Goal: Transaction & Acquisition: Purchase product/service

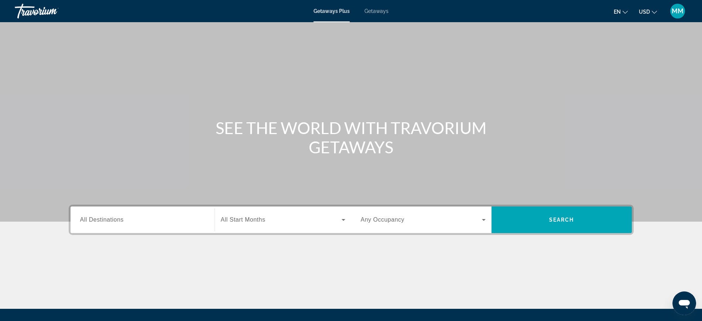
click at [647, 9] on span "USD" at bounding box center [644, 12] width 11 height 6
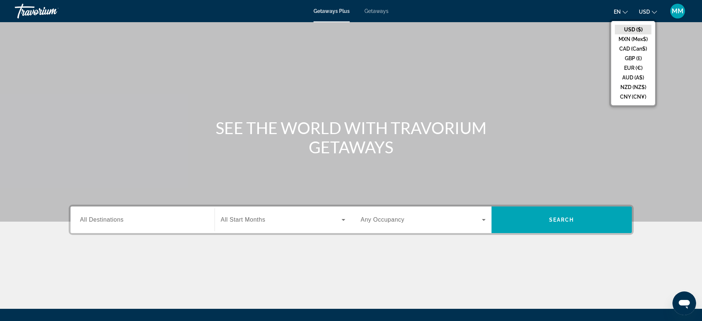
click at [634, 50] on button "CAD (Can$)" at bounding box center [633, 49] width 37 height 10
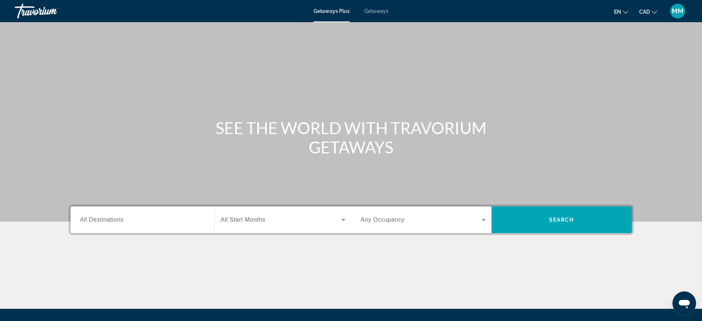
click at [163, 217] on input "Destination All Destinations" at bounding box center [142, 220] width 125 height 9
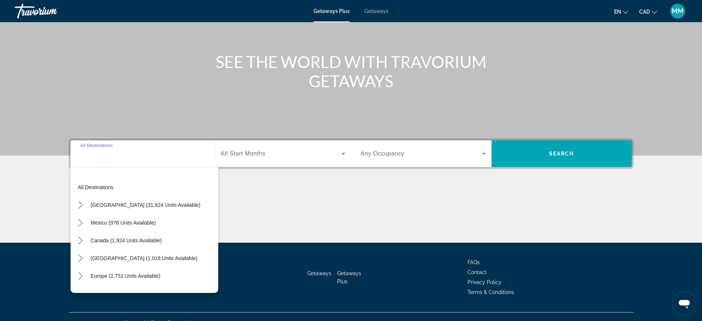
scroll to position [78, 0]
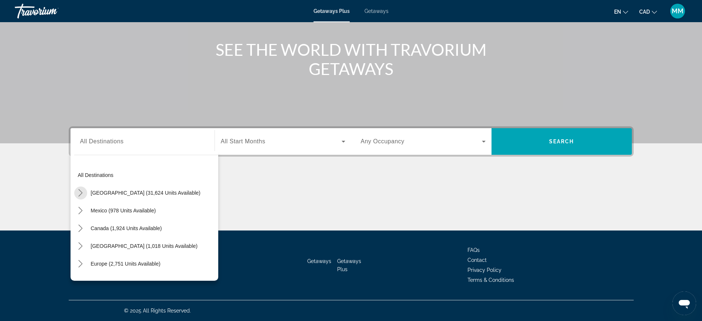
click at [79, 191] on icon "Toggle United States (31,624 units available) submenu" at bounding box center [80, 192] width 7 height 7
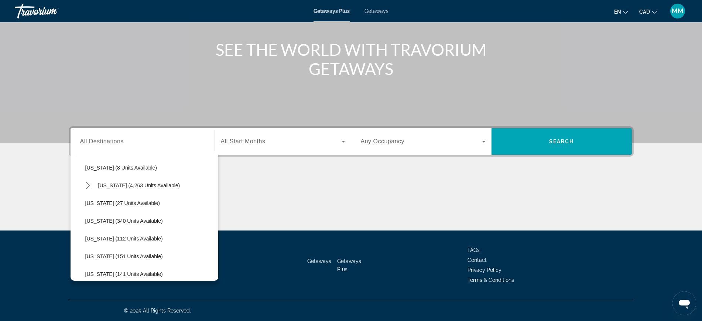
click at [82, 186] on mat-icon "Toggle Florida (4,263 units available) submenu" at bounding box center [88, 185] width 13 height 13
click at [95, 205] on span "[GEOGRAPHIC_DATA] (6,681 units available)" at bounding box center [146, 203] width 107 height 6
type input "**********"
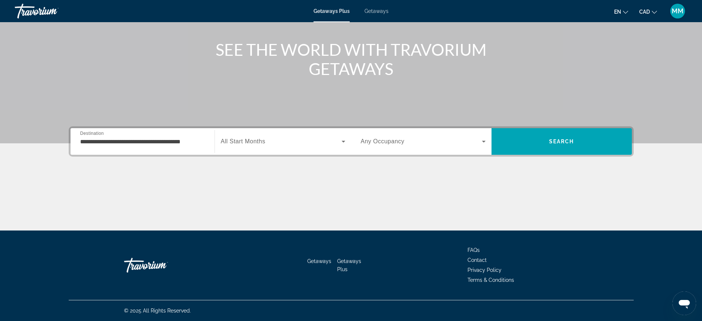
click at [262, 144] on span "All Start Months" at bounding box center [243, 141] width 45 height 6
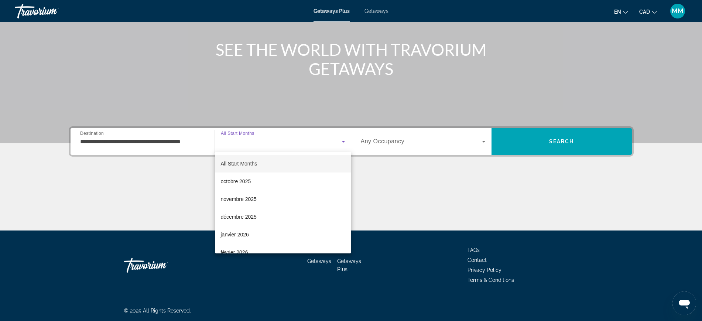
scroll to position [46, 0]
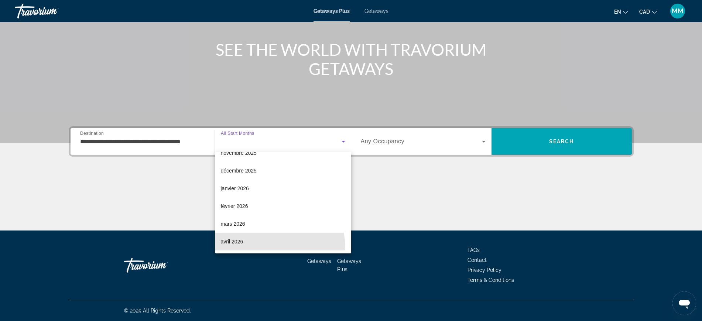
click at [243, 252] on div "All Start Months octobre 2025 novembre 2025 décembre 2025 janvier 2026 février …" at bounding box center [283, 203] width 136 height 102
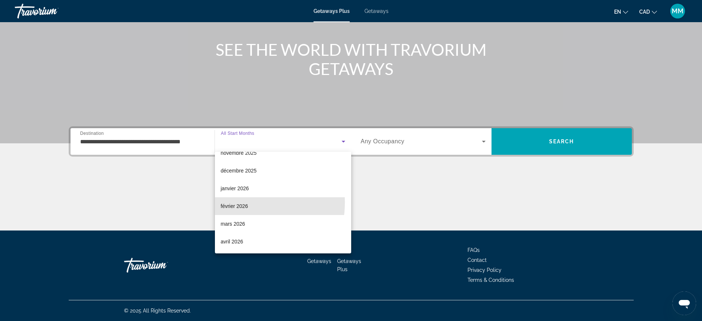
click at [234, 202] on span "février 2026" at bounding box center [234, 206] width 27 height 9
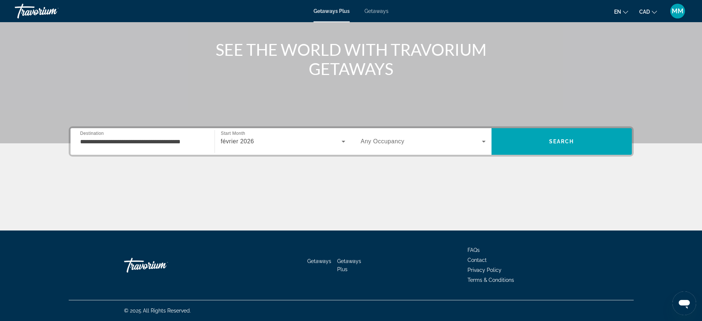
click at [393, 138] on span "Any Occupancy" at bounding box center [383, 141] width 44 height 6
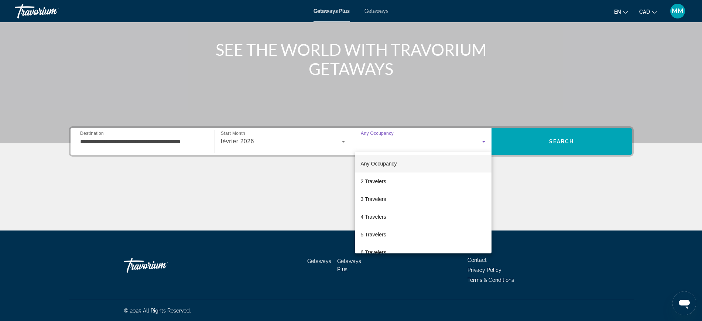
click at [565, 138] on div at bounding box center [351, 160] width 702 height 321
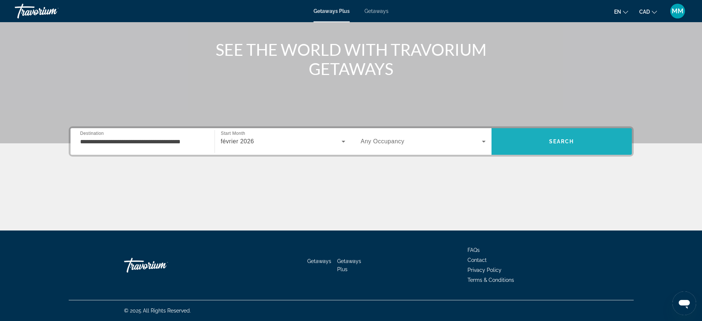
click at [565, 138] on span "Search" at bounding box center [562, 142] width 140 height 18
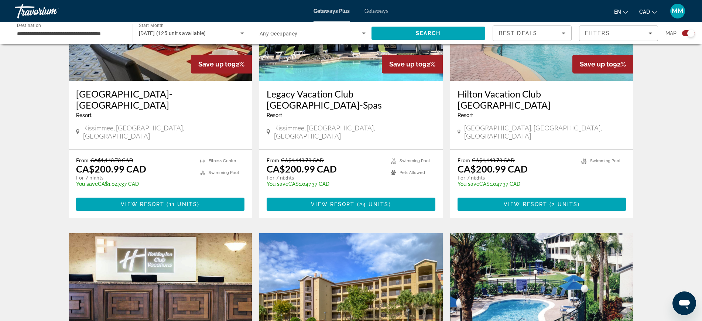
scroll to position [1137, 0]
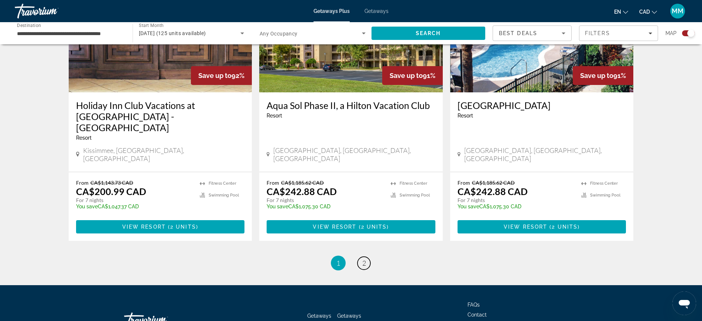
click at [365, 259] on span "2" at bounding box center [364, 263] width 4 height 8
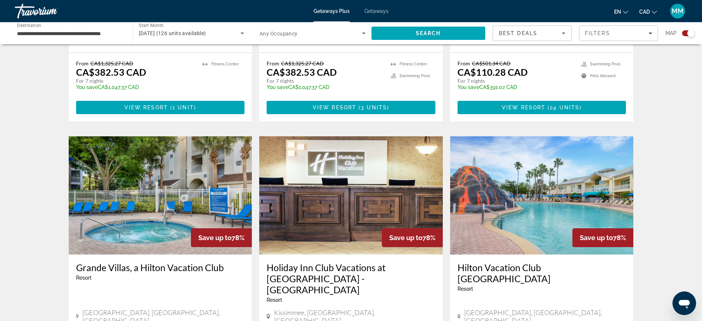
scroll to position [863, 0]
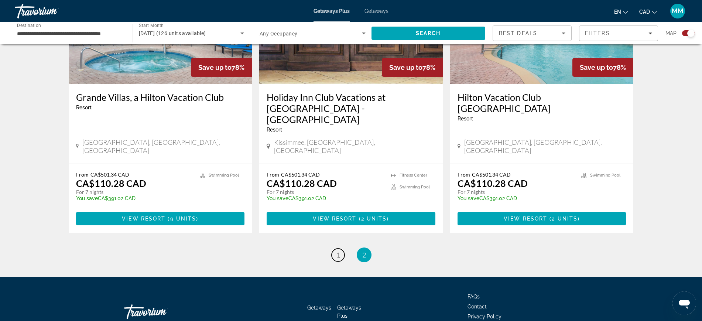
click at [338, 251] on span "1" at bounding box center [339, 255] width 4 height 8
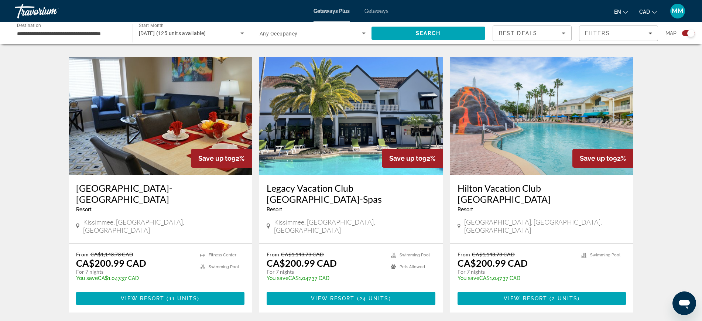
scroll to position [906, 0]
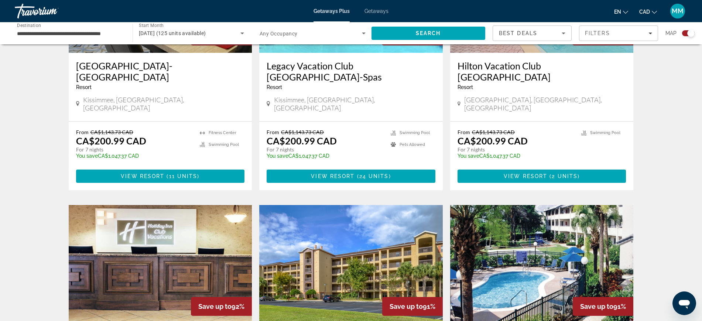
click at [379, 11] on span "Getaways" at bounding box center [377, 11] width 24 height 6
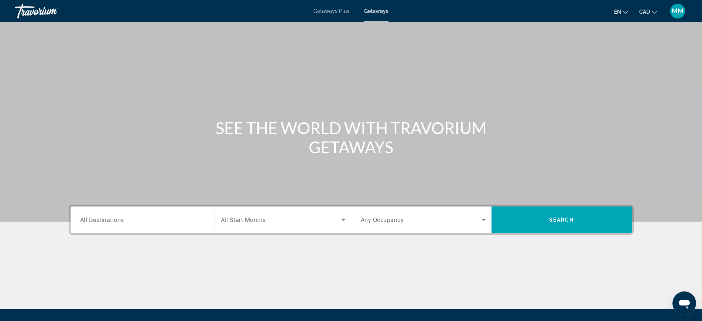
click at [106, 221] on span "All Destinations" at bounding box center [102, 219] width 44 height 7
click at [106, 221] on input "Destination All Destinations" at bounding box center [142, 220] width 125 height 9
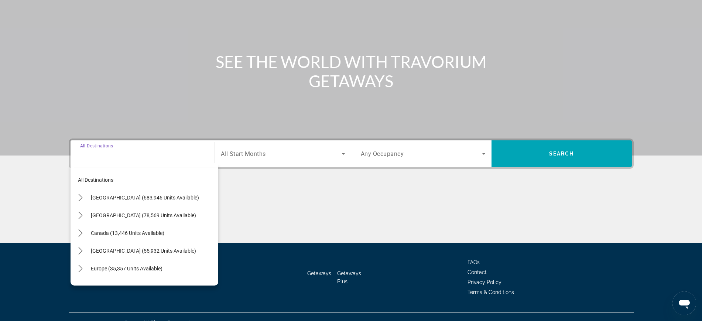
scroll to position [78, 0]
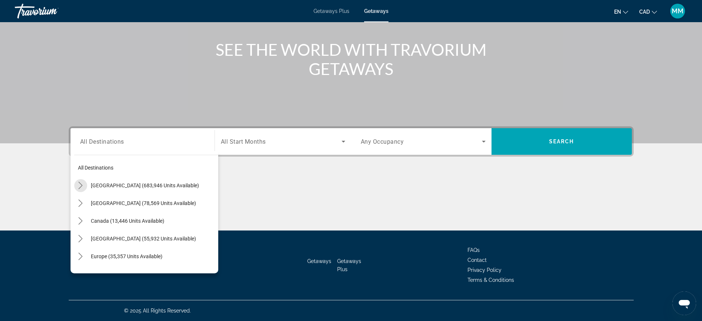
click at [85, 184] on mat-icon "Toggle United States (683,946 units available) submenu" at bounding box center [80, 185] width 13 height 13
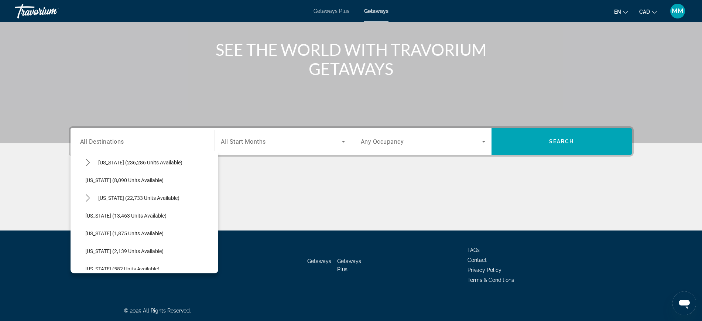
scroll to position [114, 0]
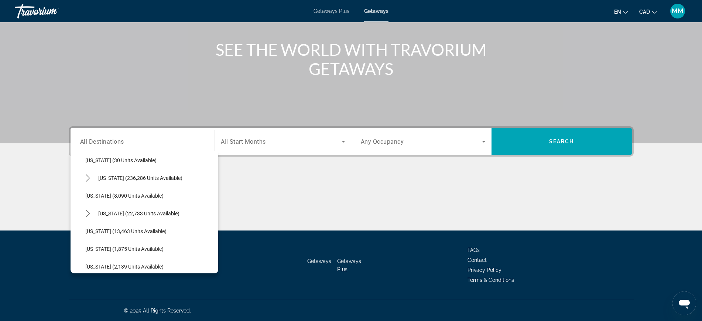
click at [88, 177] on icon "Toggle Florida (236,286 units available) submenu" at bounding box center [88, 177] width 4 height 7
click at [119, 199] on span "Select destination: Orlando & Disney Area (97,129 units available)" at bounding box center [153, 196] width 129 height 18
type input "**********"
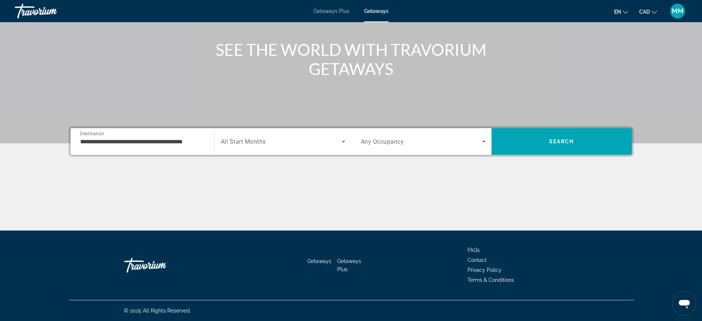
click at [254, 139] on span "All Start Months" at bounding box center [243, 141] width 45 height 7
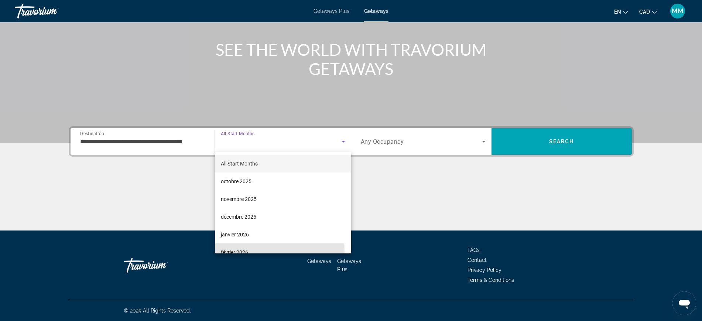
click at [229, 252] on span "février 2026" at bounding box center [234, 252] width 27 height 9
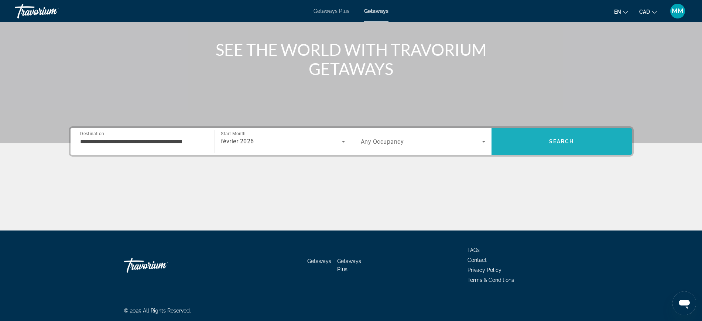
click at [563, 136] on span "Search" at bounding box center [562, 142] width 140 height 18
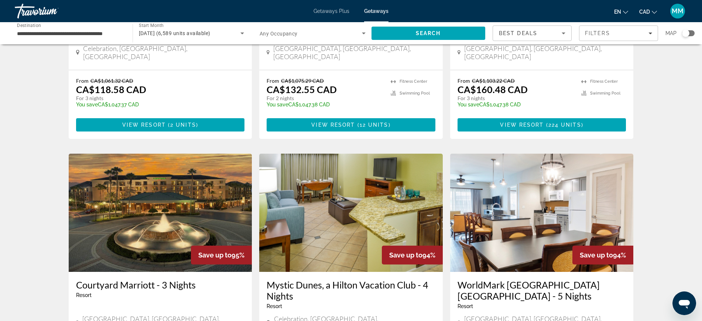
scroll to position [919, 0]
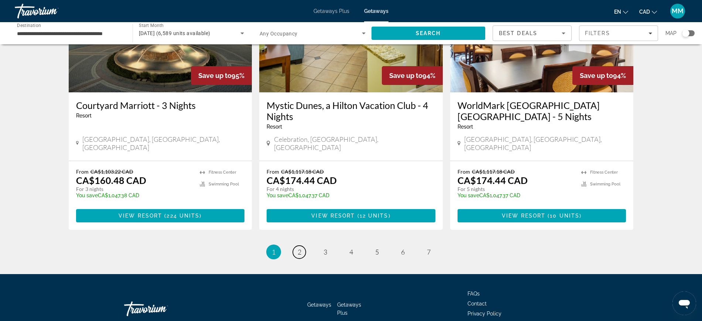
click at [297, 246] on link "page 2" at bounding box center [299, 252] width 13 height 13
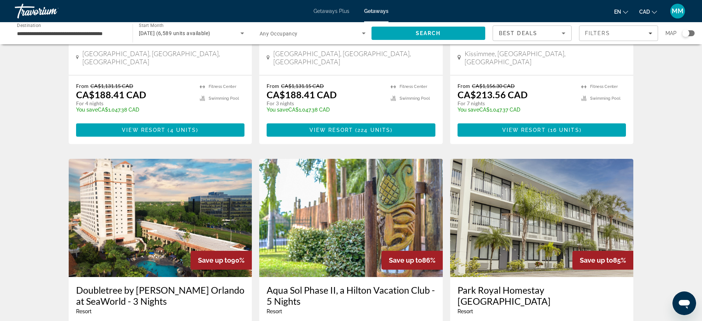
scroll to position [277, 0]
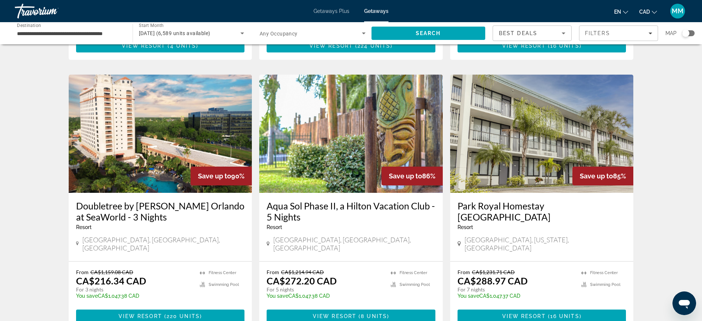
click at [170, 313] on span "220 units" at bounding box center [183, 316] width 33 height 6
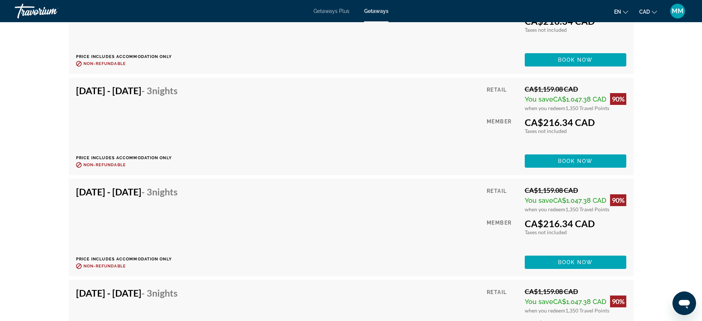
scroll to position [2771, 0]
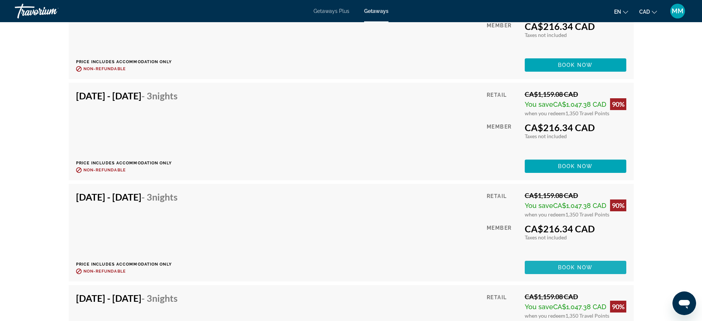
click at [580, 262] on span "Main content" at bounding box center [576, 268] width 102 height 18
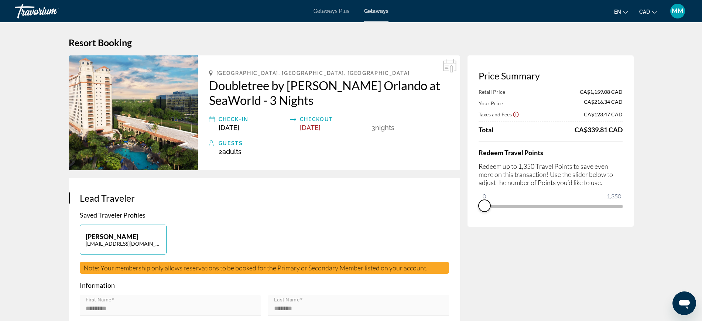
drag, startPoint x: 619, startPoint y: 217, endPoint x: 373, endPoint y: 219, distance: 245.7
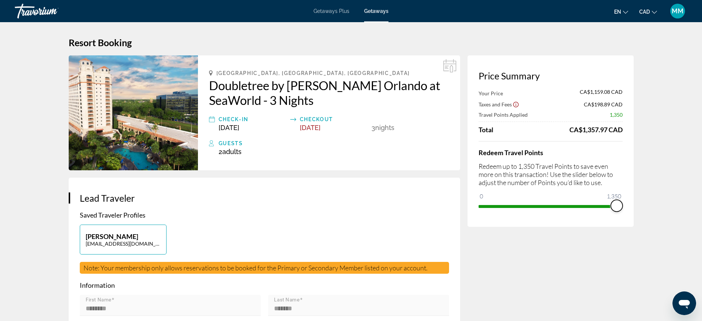
drag, startPoint x: 487, startPoint y: 198, endPoint x: 655, endPoint y: 217, distance: 169.6
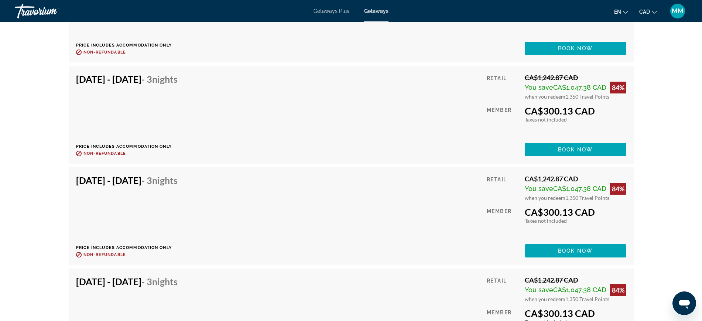
scroll to position [6927, 0]
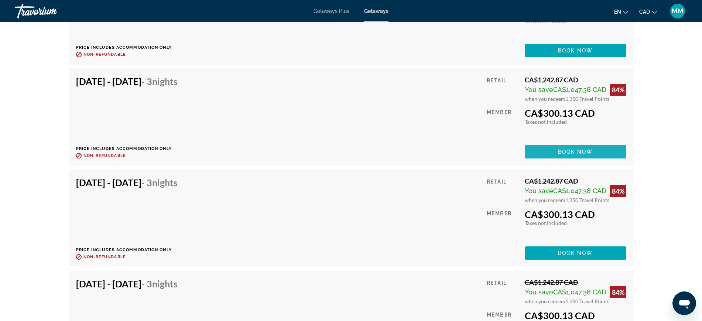
click at [580, 151] on span "Book now" at bounding box center [575, 152] width 35 height 6
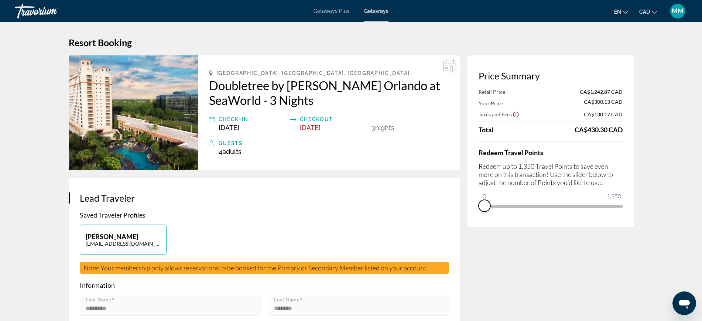
drag, startPoint x: 619, startPoint y: 216, endPoint x: 377, endPoint y: 212, distance: 242.1
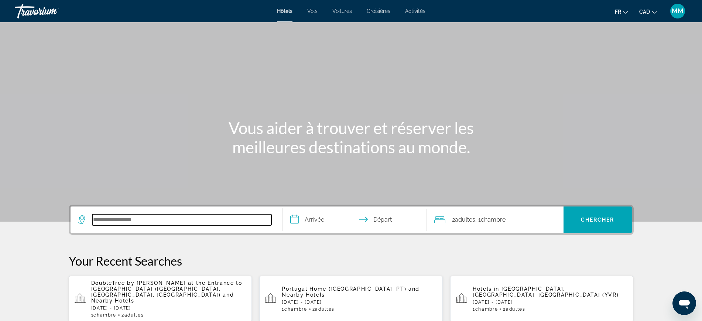
click at [146, 223] on input "Search hotel destination" at bounding box center [181, 219] width 179 height 11
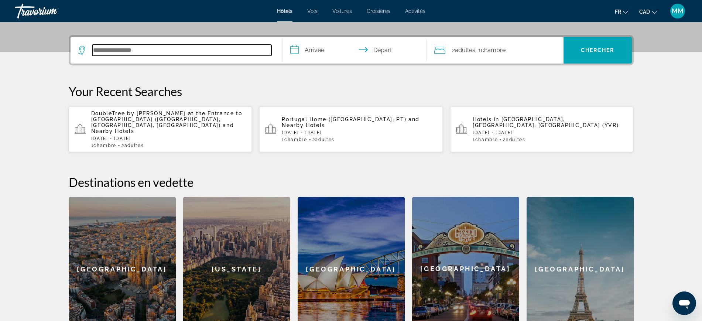
scroll to position [181, 0]
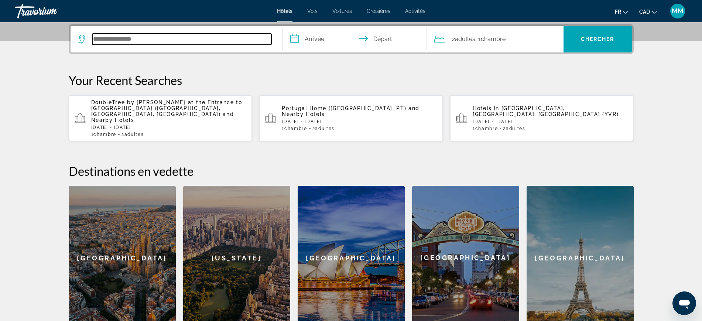
click at [155, 36] on input "Search hotel destination" at bounding box center [181, 39] width 179 height 11
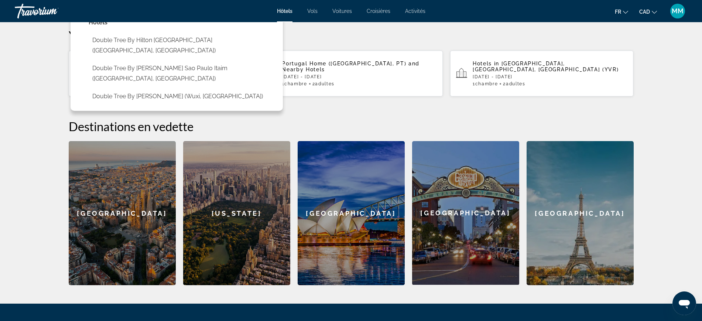
scroll to position [273, 0]
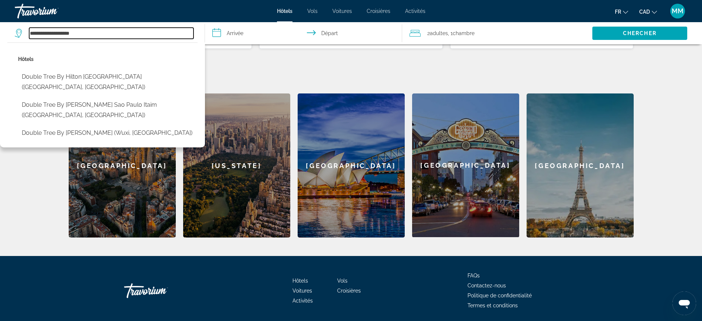
click at [86, 35] on input "**********" at bounding box center [111, 33] width 164 height 11
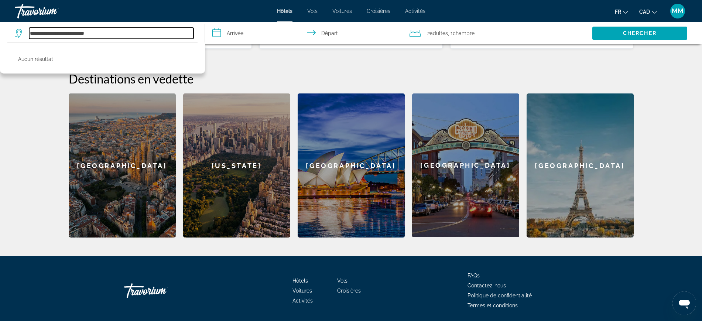
drag, startPoint x: 113, startPoint y: 33, endPoint x: 0, endPoint y: 25, distance: 113.7
click at [0, 25] on app-destination-search "**********" at bounding box center [102, 33] width 205 height 22
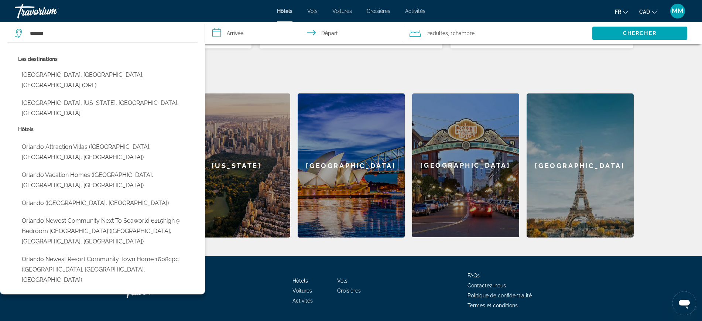
click at [97, 77] on button "Orlando, FL, United States (ORL)" at bounding box center [108, 80] width 180 height 24
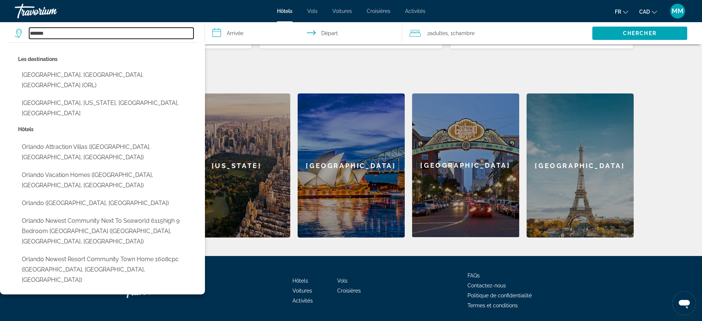
type input "**********"
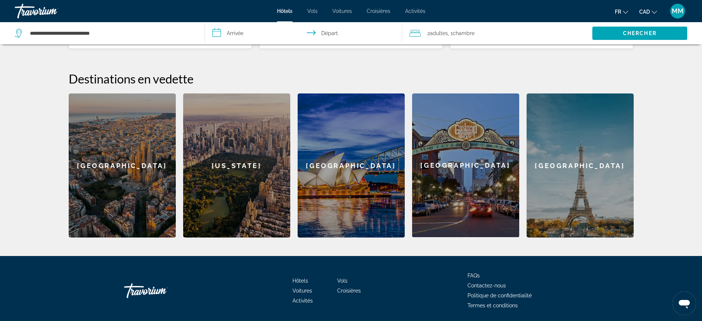
click at [259, 34] on input "**********" at bounding box center [305, 34] width 201 height 24
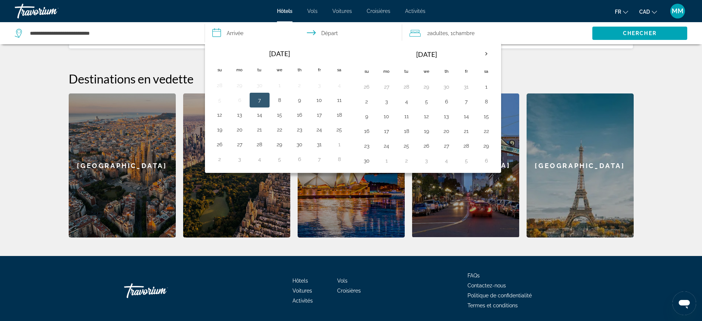
click at [490, 55] on th "Next month" at bounding box center [487, 54] width 20 height 16
click at [471, 145] on button "27" at bounding box center [467, 146] width 12 height 10
click at [364, 160] on button "1" at bounding box center [367, 161] width 12 height 10
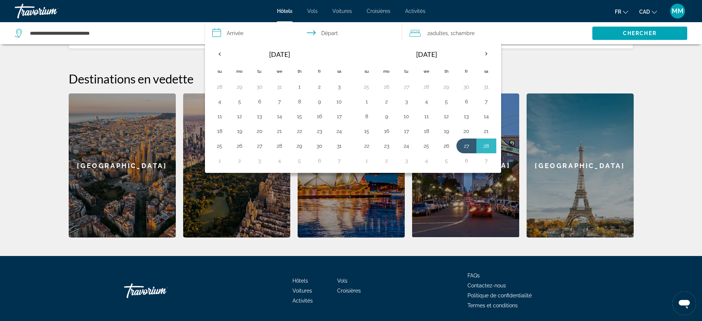
type input "**********"
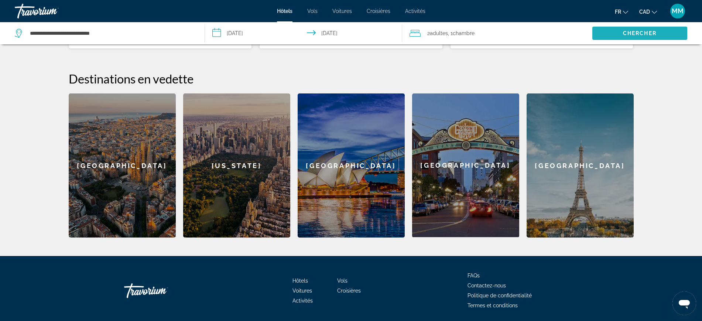
click at [647, 33] on span "Chercher" at bounding box center [640, 33] width 34 height 6
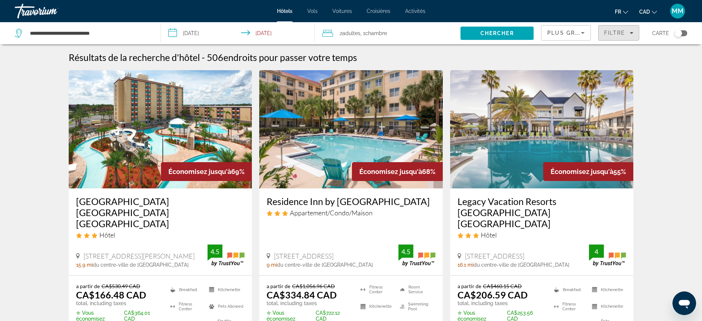
click at [625, 32] on span "Filtre" at bounding box center [614, 33] width 21 height 6
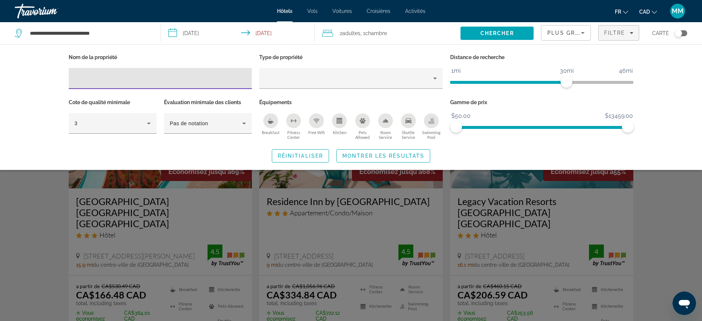
click at [94, 81] on input "Hotel Filters" at bounding box center [161, 78] width 172 height 9
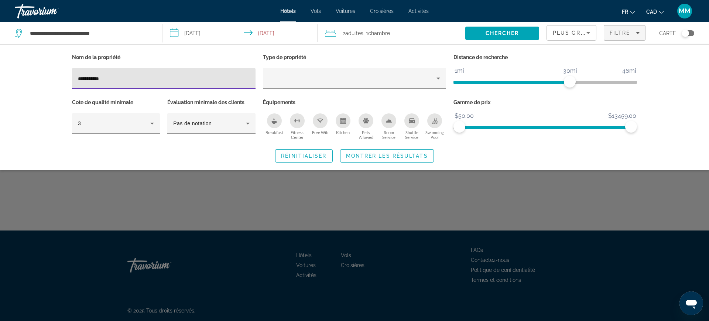
type input "**********"
click at [351, 156] on span "Montrer les résultats" at bounding box center [387, 156] width 82 height 6
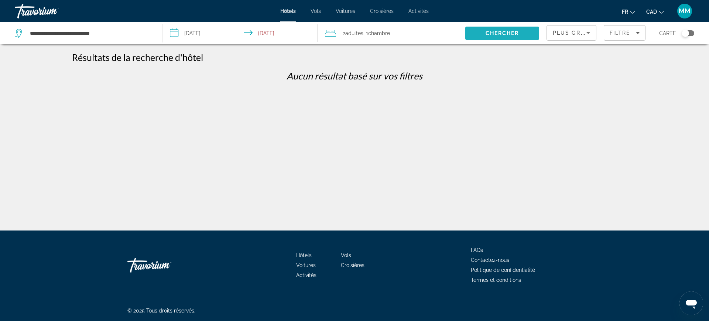
click at [490, 38] on span "Search" at bounding box center [503, 33] width 74 height 18
click at [627, 31] on span "Filtre" at bounding box center [620, 33] width 21 height 6
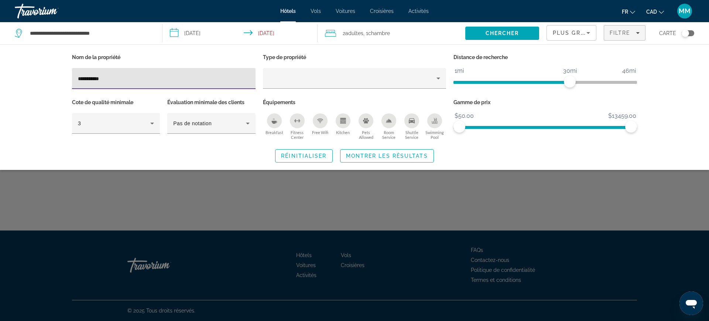
drag, startPoint x: 153, startPoint y: 78, endPoint x: 0, endPoint y: 54, distance: 154.5
click at [0, 54] on div "**********" at bounding box center [354, 107] width 709 height 126
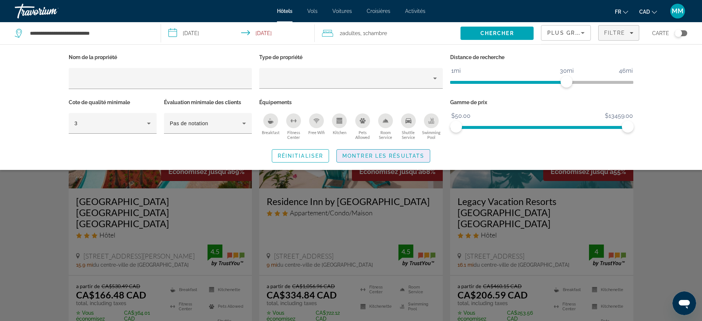
click at [372, 153] on span "Montrer les résultats" at bounding box center [384, 156] width 82 height 6
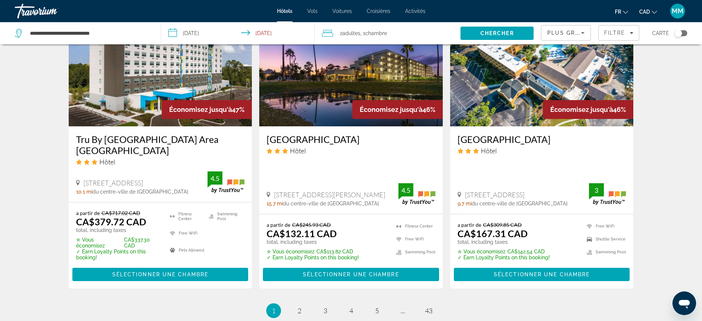
scroll to position [1051, 0]
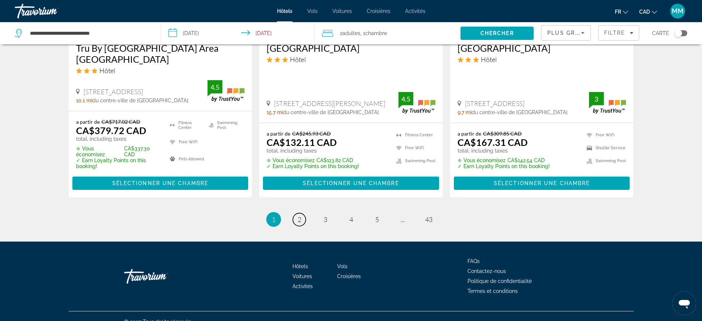
click at [300, 215] on span "2" at bounding box center [300, 219] width 4 height 8
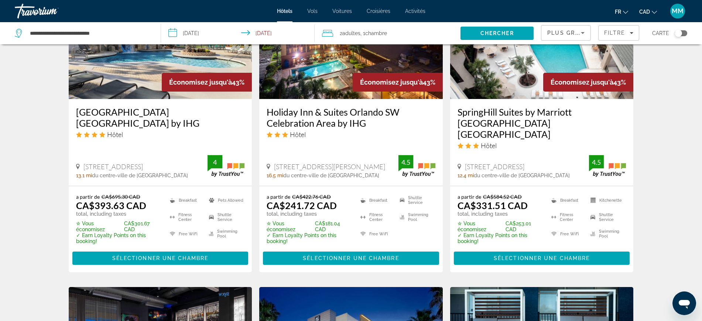
scroll to position [831, 0]
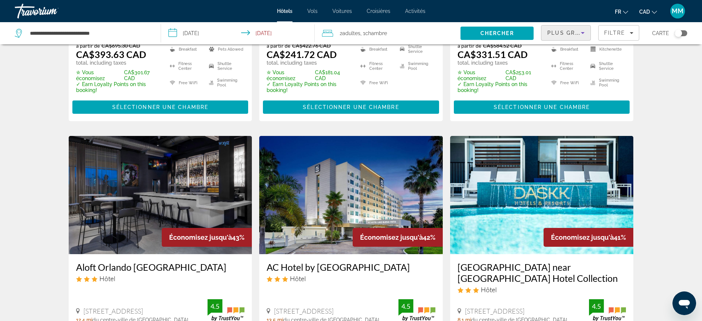
click at [579, 33] on icon "Sort by" at bounding box center [583, 32] width 9 height 9
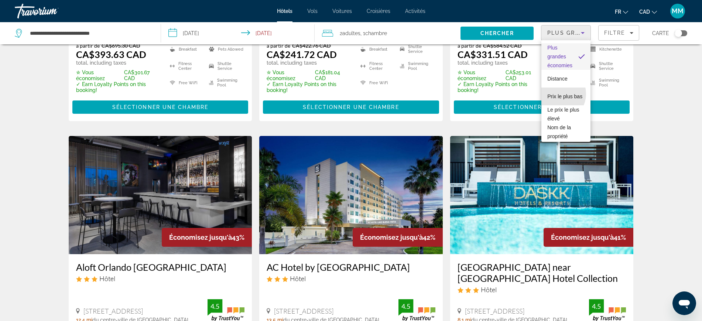
click at [558, 94] on span "Prix le plus bas" at bounding box center [565, 96] width 35 height 6
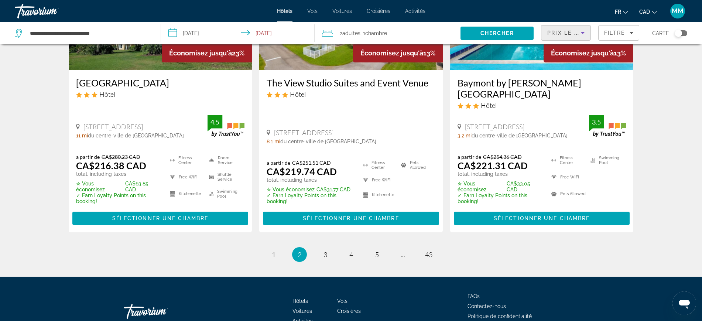
scroll to position [1028, 0]
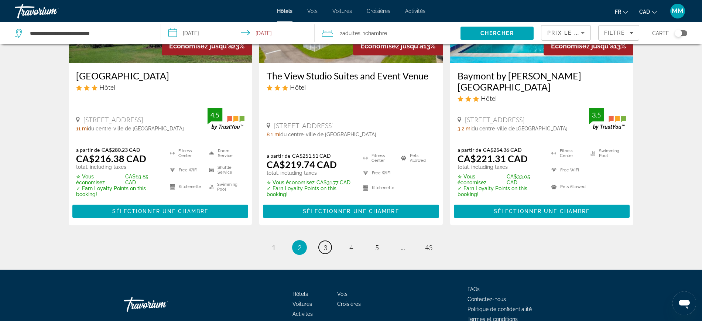
click at [329, 241] on link "page 3" at bounding box center [325, 247] width 13 height 13
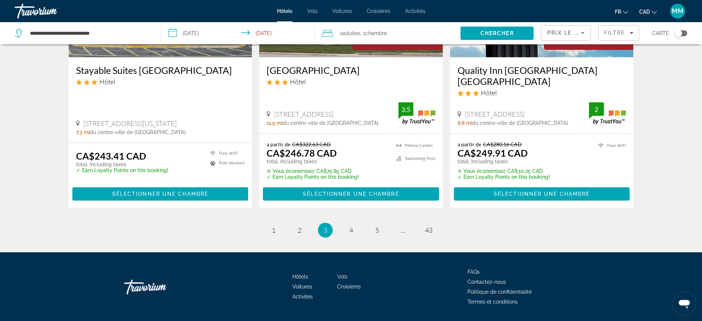
scroll to position [1018, 0]
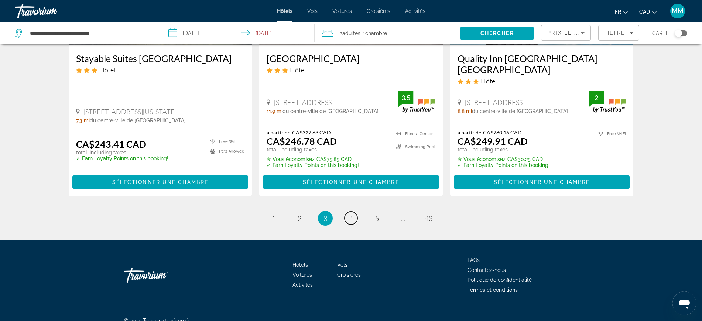
click at [352, 214] on span "4" at bounding box center [352, 218] width 4 height 8
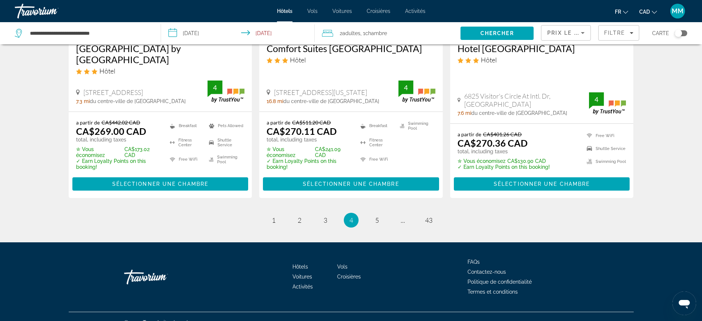
scroll to position [1016, 0]
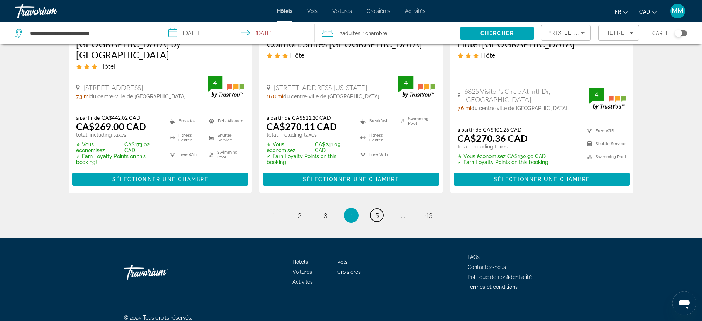
click at [378, 219] on span "5" at bounding box center [377, 215] width 4 height 8
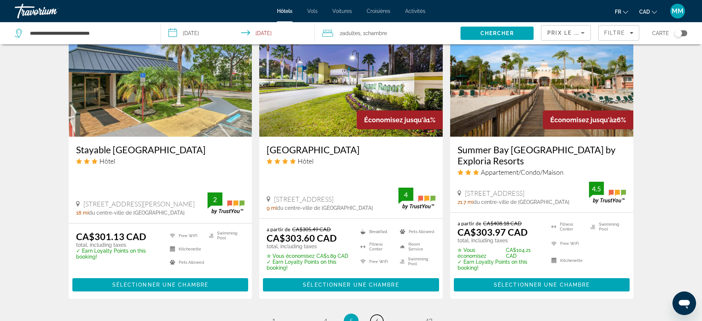
scroll to position [924, 0]
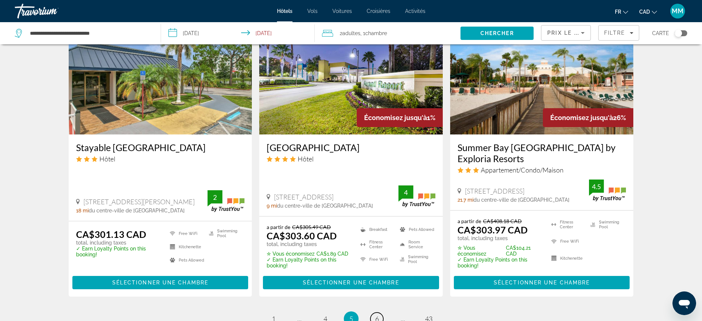
click at [379, 315] on span "6" at bounding box center [377, 319] width 4 height 8
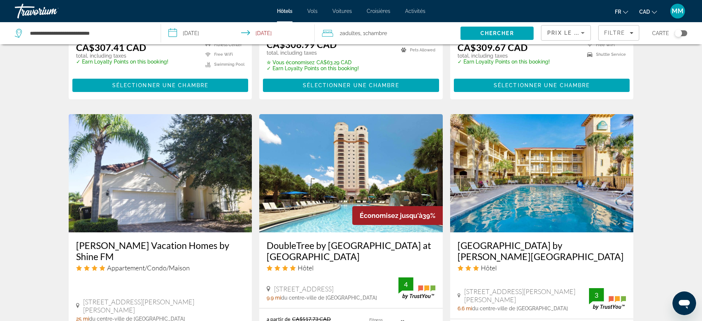
scroll to position [554, 0]
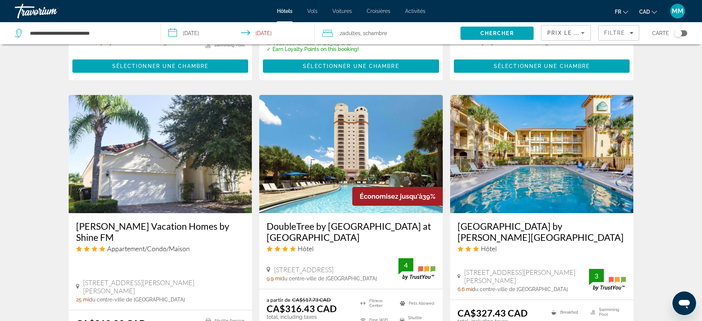
click at [351, 164] on img "Main content" at bounding box center [351, 154] width 184 height 118
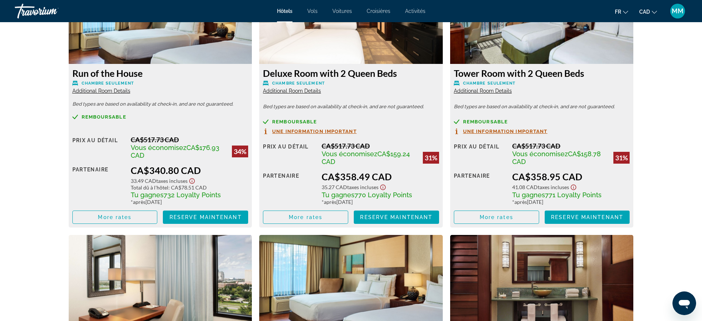
scroll to position [1339, 0]
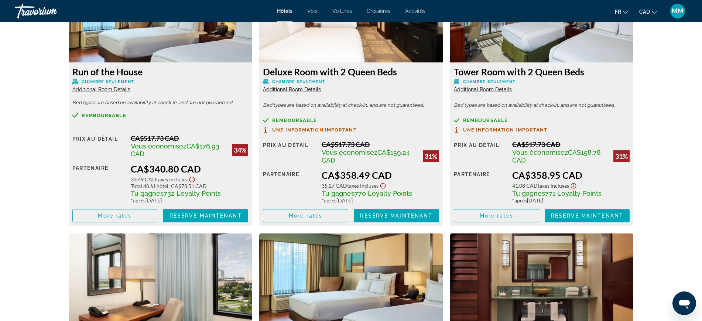
click at [198, 211] on span "Main content" at bounding box center [205, 216] width 85 height 18
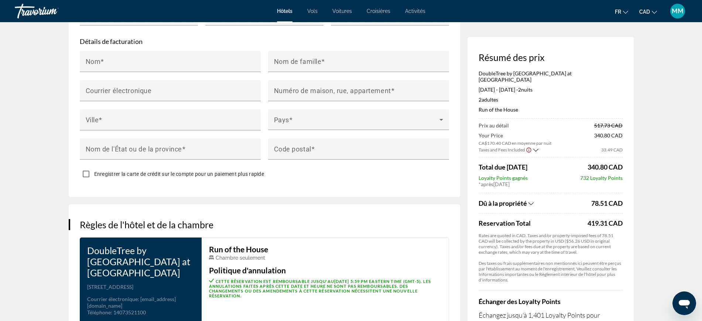
scroll to position [955, 0]
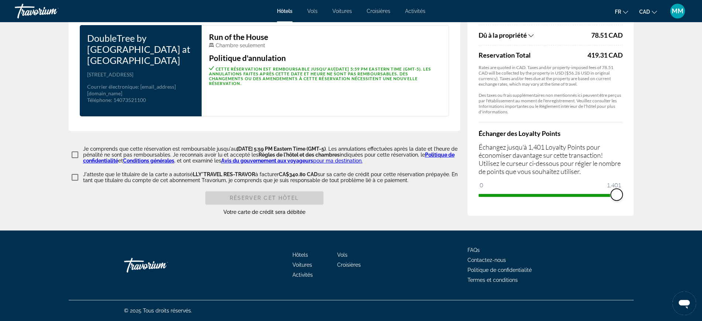
drag, startPoint x: 480, startPoint y: 197, endPoint x: 619, endPoint y: 206, distance: 138.9
click at [619, 206] on div "Résumé des prix DoubleTree by Hilton Hotel Orlando at SeaWorld Feb 27, 2026 - M…" at bounding box center [551, 42] width 166 height 347
drag, startPoint x: 617, startPoint y: 195, endPoint x: 412, endPoint y: 200, distance: 205.5
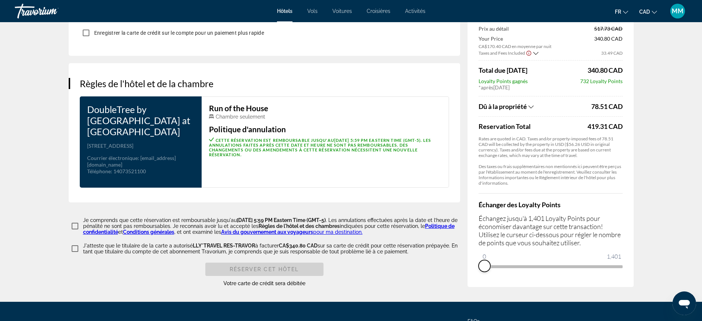
scroll to position [909, 0]
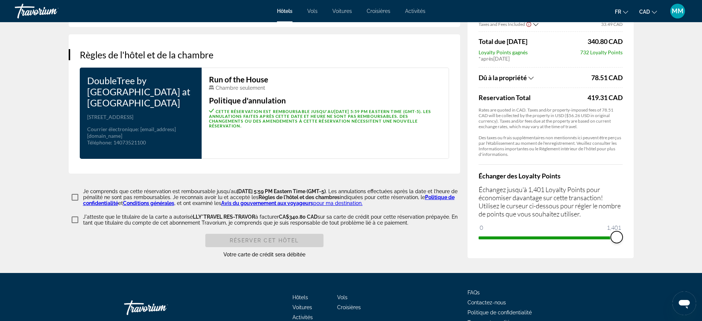
drag, startPoint x: 482, startPoint y: 242, endPoint x: 649, endPoint y: 242, distance: 167.0
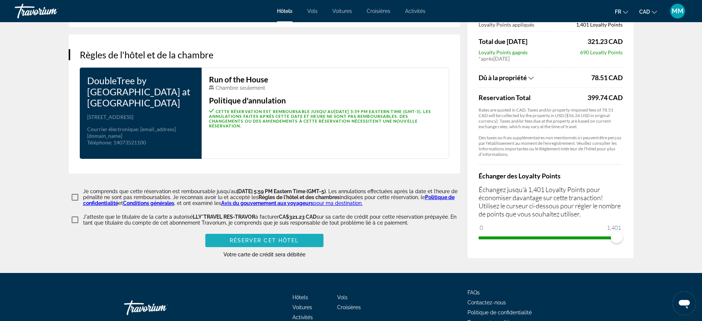
click at [275, 243] on span "Réserver cet hôtel" at bounding box center [264, 241] width 69 height 6
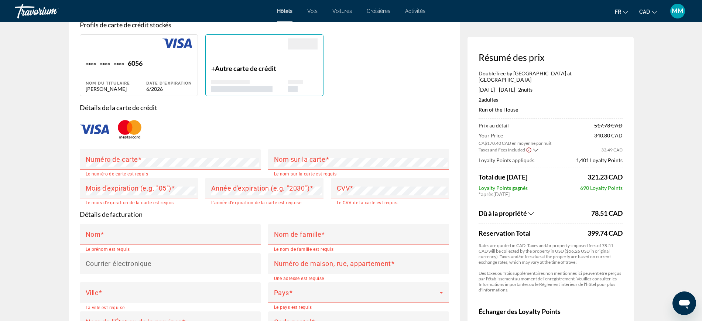
click at [163, 64] on div "Date d'expiration 6/2026" at bounding box center [169, 75] width 46 height 33
type input "********"
type input "*******"
type input "**********"
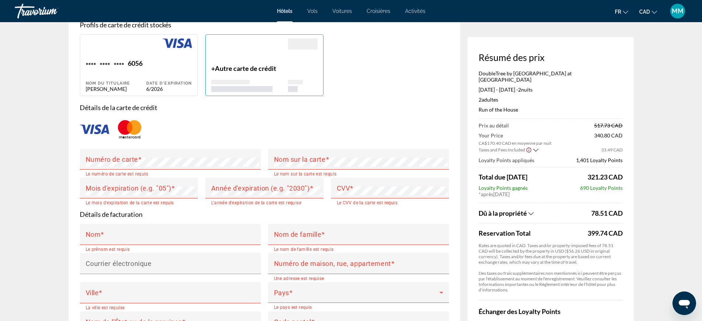
type input "*******"
type input "******"
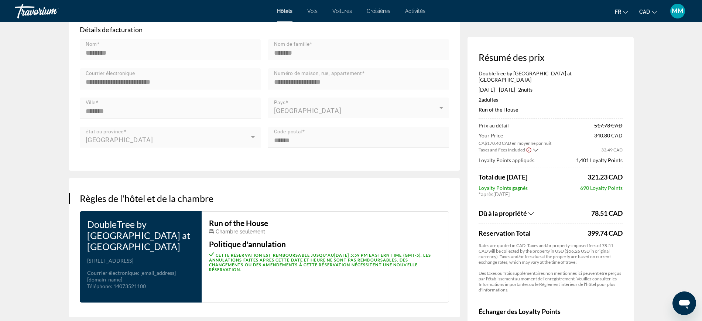
scroll to position [889, 0]
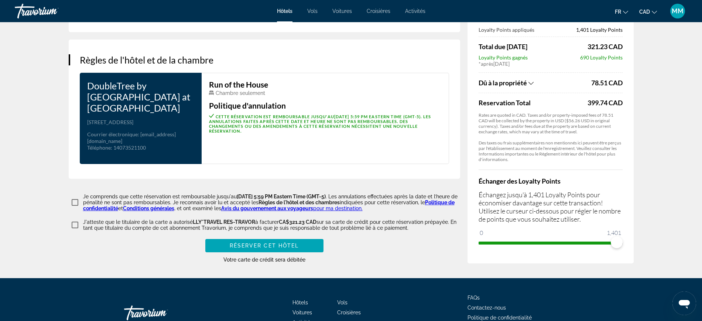
click at [252, 249] on span "Réserver cet hôtel" at bounding box center [264, 246] width 69 height 6
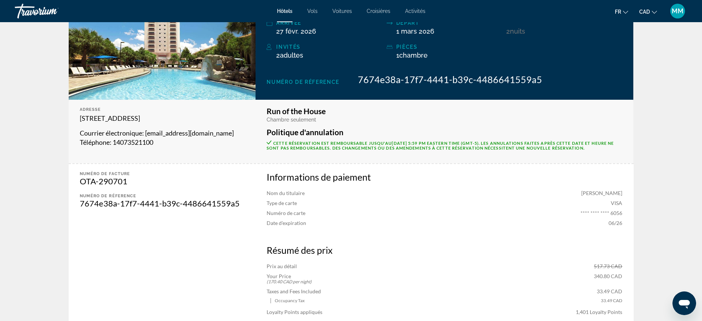
scroll to position [139, 0]
